Goal: Navigation & Orientation: Find specific page/section

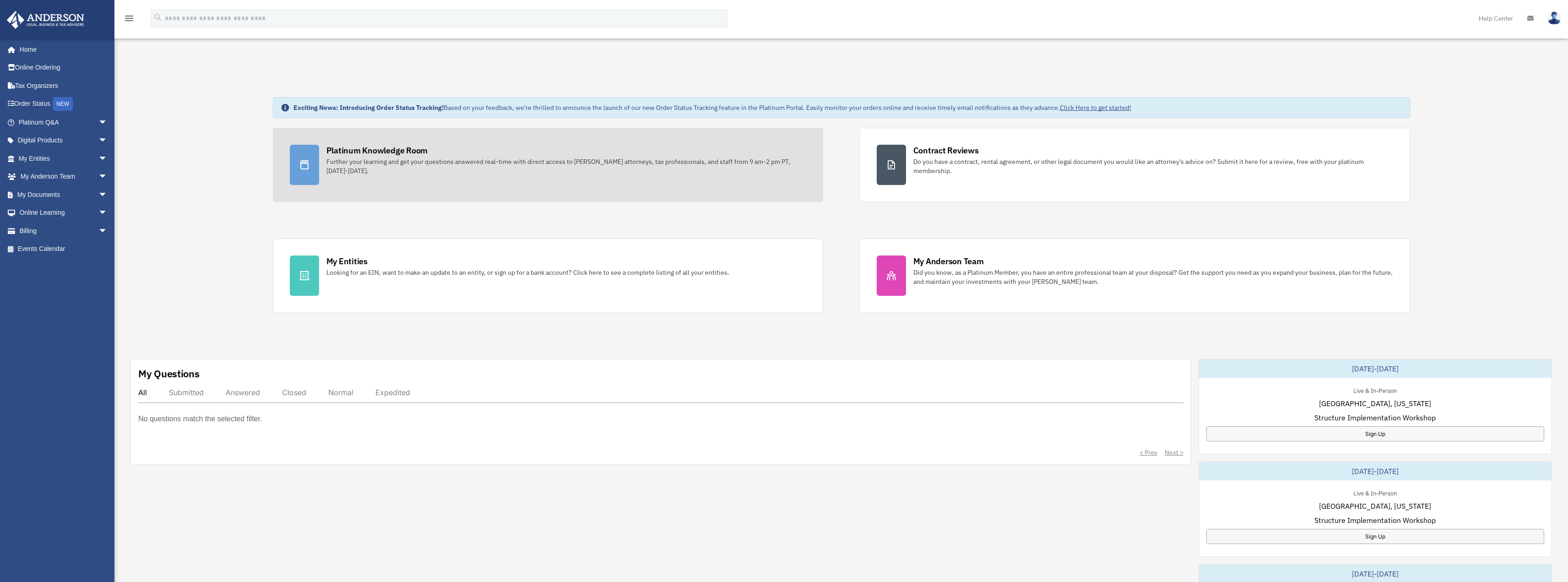
click at [399, 166] on div "Further your learning and get your questions answered real-time with direct acc…" at bounding box center [566, 166] width 480 height 18
click at [311, 163] on div at bounding box center [304, 165] width 29 height 40
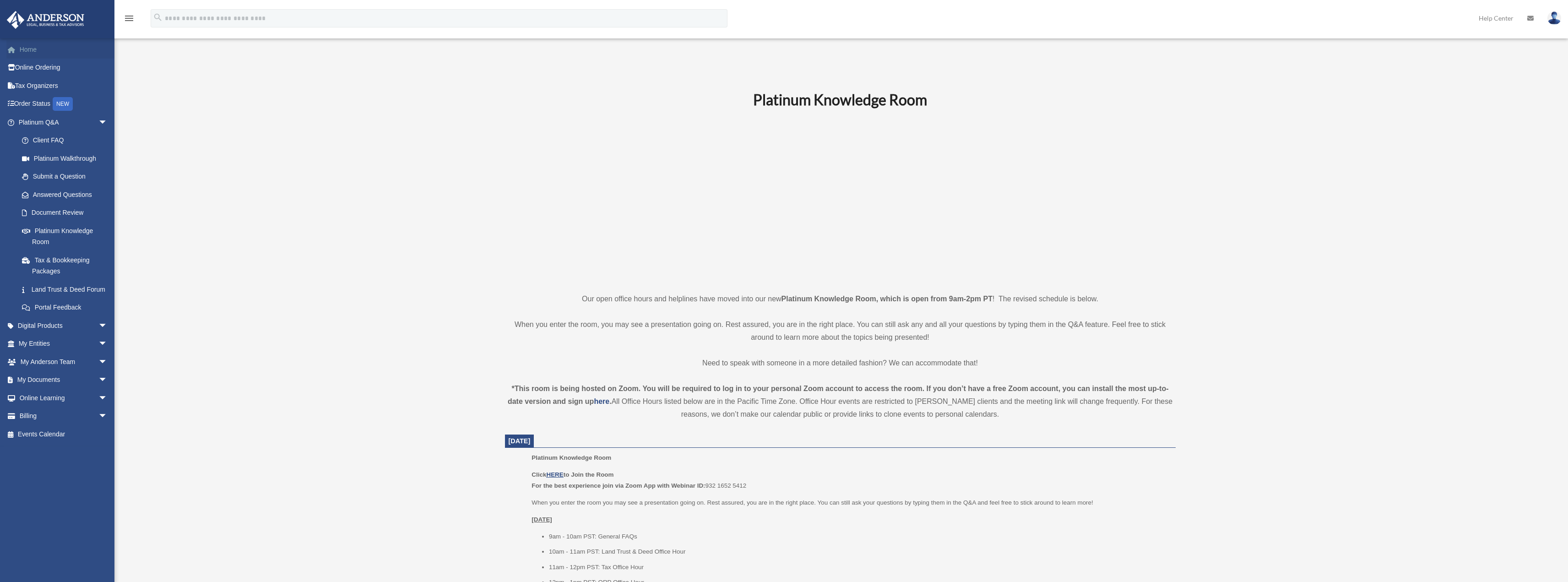
click at [23, 49] on link "Home" at bounding box center [64, 49] width 115 height 18
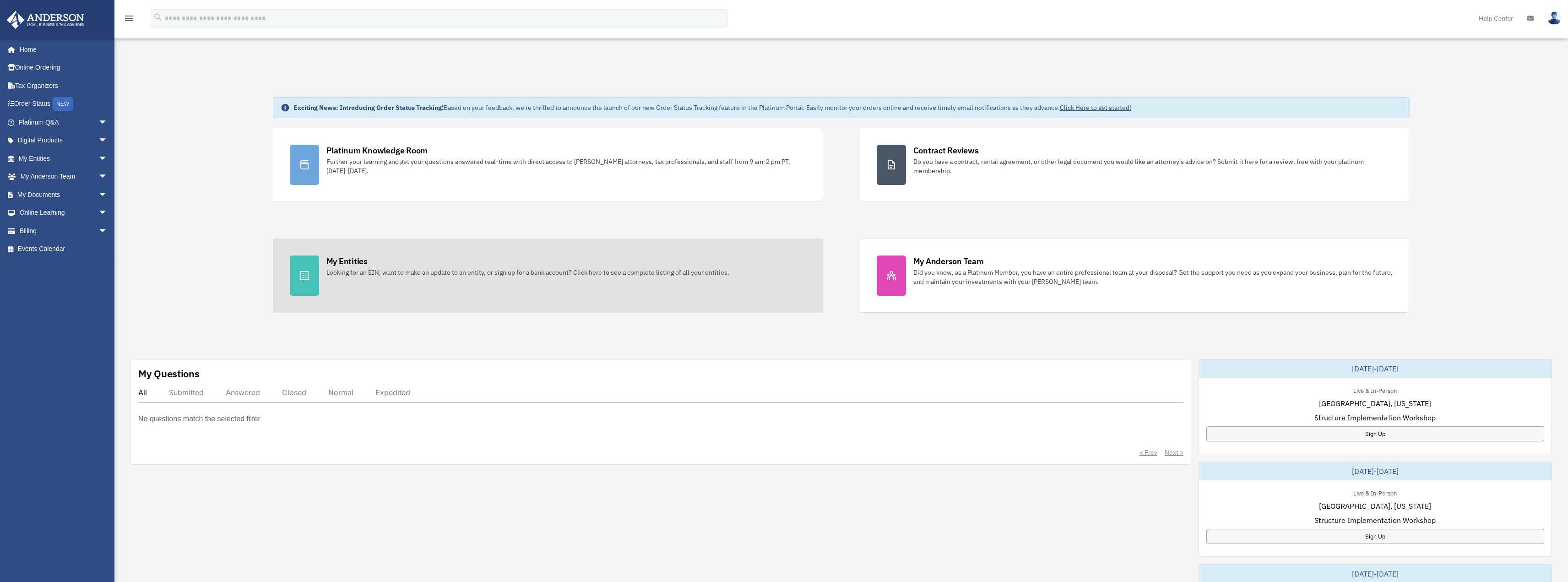
click at [425, 268] on div "Looking for an EIN, want to make an update to an entity, or sign up for a bank …" at bounding box center [528, 272] width 403 height 9
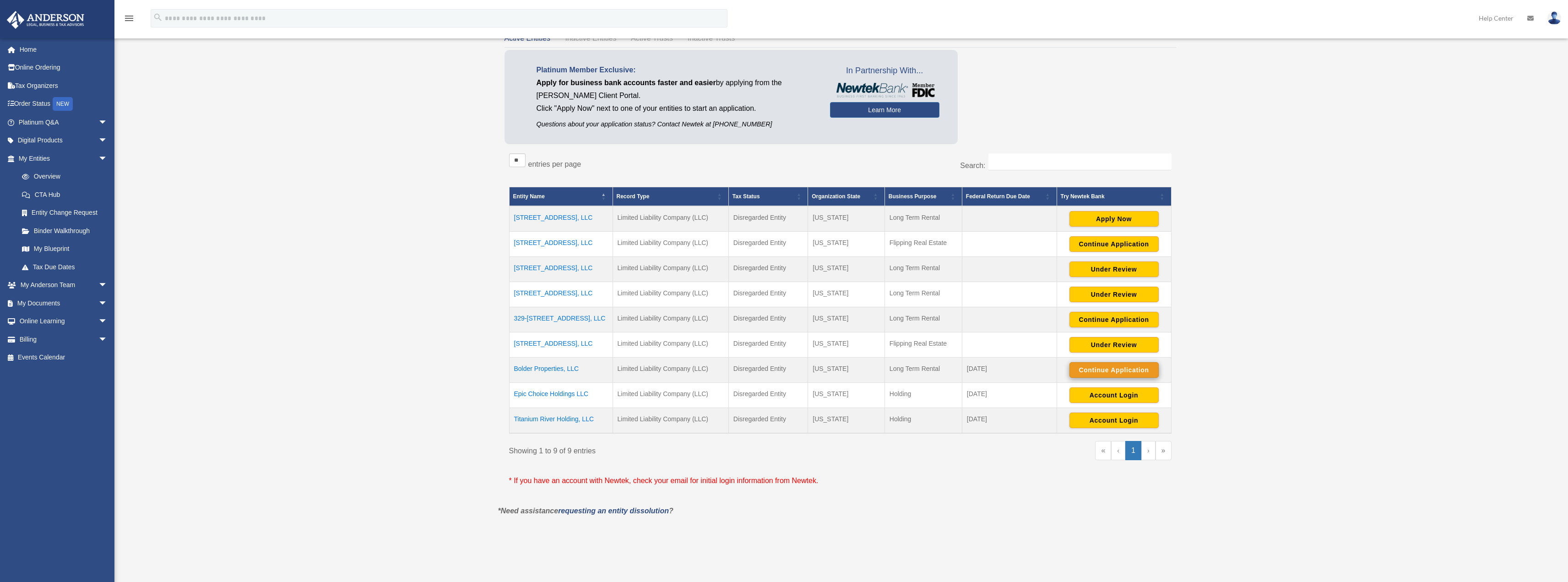
scroll to position [91, 0]
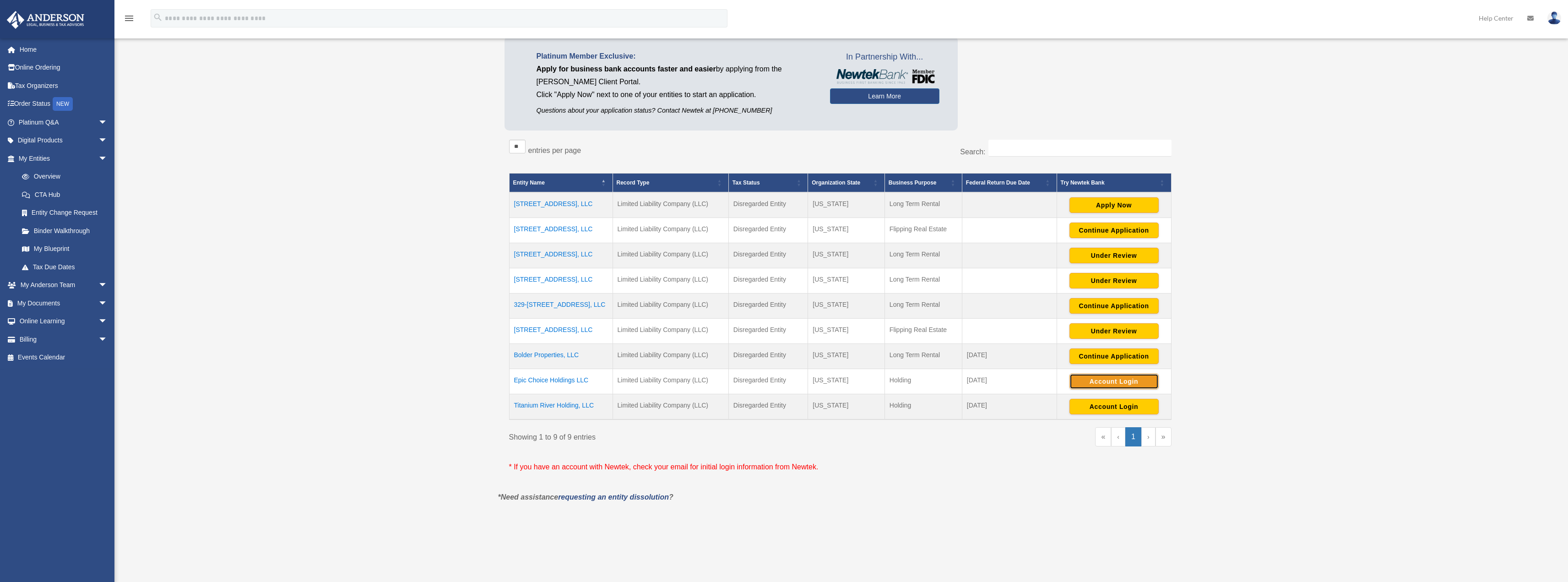
click at [1122, 379] on button "Account Login" at bounding box center [1114, 381] width 89 height 16
